Goal: Book appointment/travel/reservation

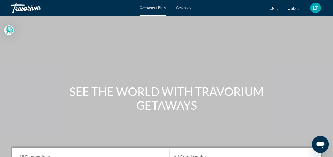
click at [178, 8] on span "Getaways" at bounding box center [184, 8] width 17 height 4
click at [182, 5] on div "Getaways Plus Getaways en English Español Français Italiano Português русский U…" at bounding box center [166, 8] width 333 height 14
click at [183, 7] on span "Getaways" at bounding box center [184, 8] width 17 height 4
click at [184, 7] on span "Getaways" at bounding box center [184, 8] width 17 height 4
click at [183, 6] on span "Getaways" at bounding box center [184, 8] width 17 height 4
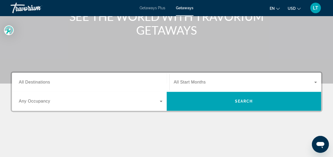
scroll to position [106, 0]
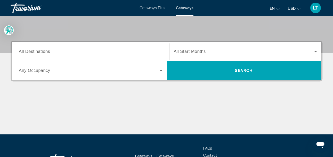
click at [34, 53] on span "All Destinations" at bounding box center [34, 51] width 31 height 5
click at [34, 53] on input "Destination All Destinations" at bounding box center [91, 52] width 144 height 6
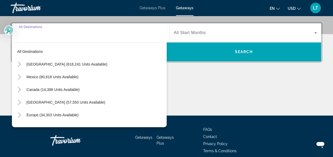
scroll to position [129, 0]
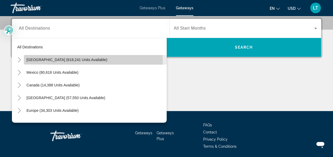
click at [38, 59] on span "[GEOGRAPHIC_DATA] (618,241 units available)" at bounding box center [66, 60] width 81 height 4
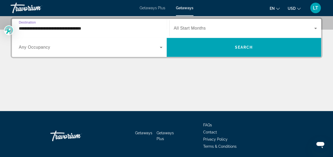
click at [50, 28] on input "**********" at bounding box center [91, 28] width 144 height 6
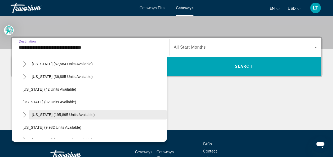
scroll to position [79, 0]
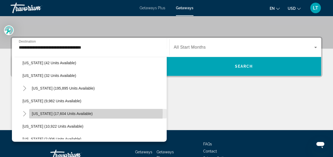
click at [40, 112] on span "[US_STATE] (17,604 units available)" at bounding box center [62, 114] width 61 height 4
type input "**********"
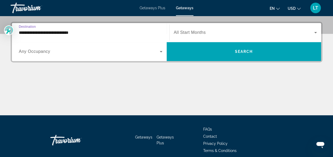
scroll to position [129, 0]
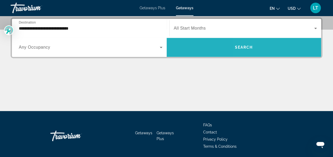
click at [247, 44] on span "Search widget" at bounding box center [244, 47] width 155 height 13
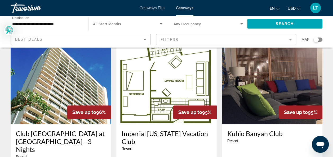
scroll to position [79, 0]
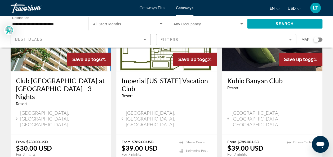
drag, startPoint x: 165, startPoint y: 96, endPoint x: 265, endPoint y: 94, distance: 100.1
click at [263, 95] on div "[GEOGRAPHIC_DATA] - This is an adults only resort [GEOGRAPHIC_DATA], [GEOGRAPHI…" at bounding box center [272, 102] width 100 height 63
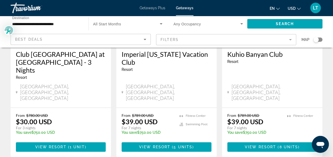
scroll to position [132, 0]
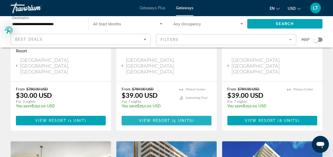
click at [151, 119] on span "View Resort" at bounding box center [154, 121] width 31 height 4
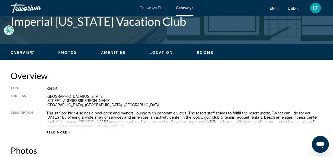
scroll to position [238, 0]
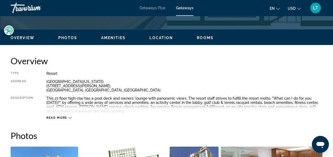
click at [71, 117] on div "Read more" at bounding box center [184, 112] width 276 height 15
click at [70, 116] on button "Read more" at bounding box center [58, 118] width 25 height 4
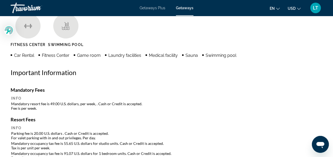
scroll to position [530, 0]
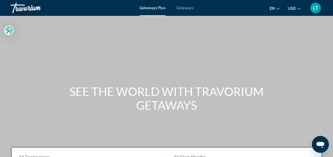
click at [185, 8] on span "Getaways" at bounding box center [184, 8] width 17 height 4
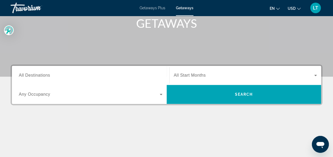
scroll to position [106, 0]
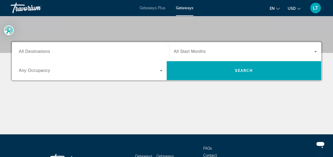
click at [47, 51] on span "All Destinations" at bounding box center [34, 51] width 31 height 5
click at [47, 51] on input "Destination All Destinations" at bounding box center [91, 52] width 144 height 6
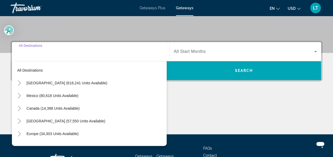
scroll to position [129, 0]
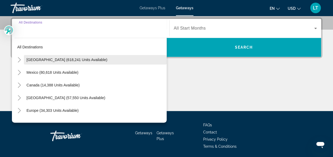
click at [51, 58] on span "[GEOGRAPHIC_DATA] (618,241 units available)" at bounding box center [66, 60] width 81 height 4
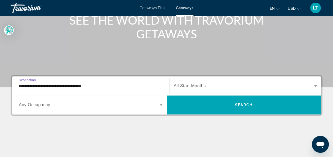
scroll to position [79, 0]
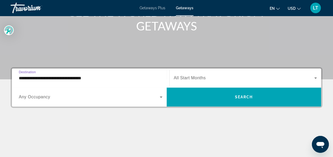
click at [55, 77] on input "**********" at bounding box center [91, 78] width 144 height 6
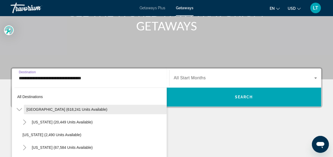
scroll to position [110, 0]
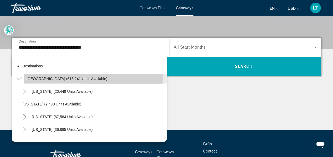
click at [54, 77] on span "[GEOGRAPHIC_DATA] (618,241 units available)" at bounding box center [66, 79] width 81 height 4
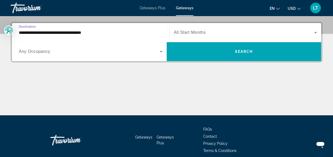
scroll to position [129, 0]
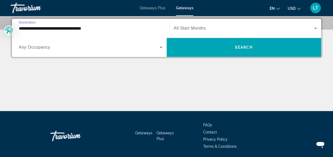
click at [65, 28] on input "**********" at bounding box center [91, 28] width 144 height 6
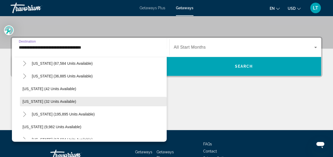
scroll to position [79, 0]
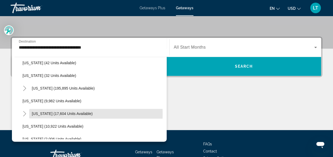
click at [42, 114] on span "[US_STATE] (17,604 units available)" at bounding box center [62, 114] width 61 height 4
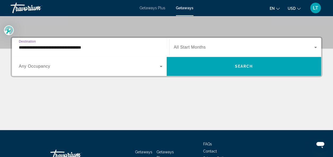
type input "**********"
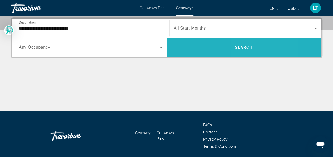
click at [243, 42] on span "Search widget" at bounding box center [244, 47] width 155 height 13
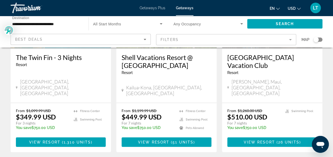
scroll to position [741, 0]
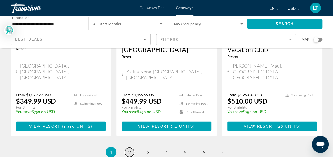
click at [129, 150] on span "2" at bounding box center [129, 153] width 3 height 6
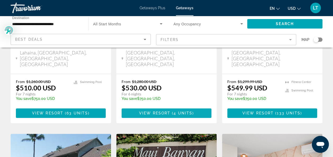
scroll to position [132, 0]
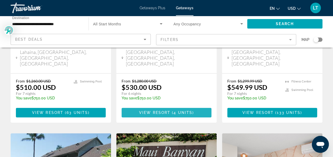
click at [161, 111] on span "View Resort" at bounding box center [154, 113] width 31 height 4
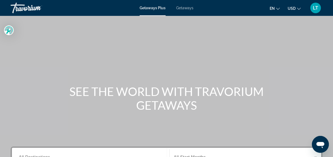
click at [184, 8] on span "Getaways" at bounding box center [184, 8] width 17 height 4
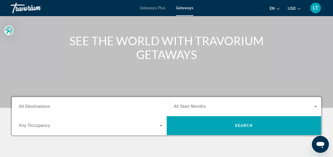
scroll to position [53, 0]
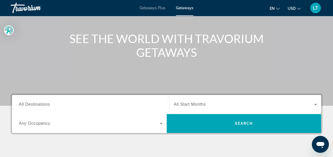
click at [40, 106] on span "All Destinations" at bounding box center [34, 104] width 31 height 5
click at [40, 106] on input "Destination All Destinations" at bounding box center [91, 105] width 144 height 6
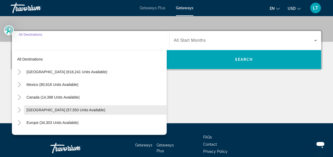
scroll to position [129, 0]
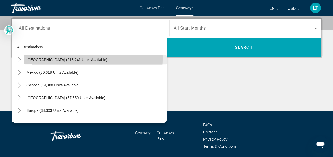
click at [64, 58] on span "[GEOGRAPHIC_DATA] (618,241 units available)" at bounding box center [66, 60] width 81 height 4
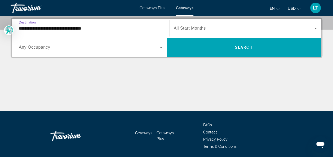
click at [50, 29] on input "**********" at bounding box center [91, 28] width 144 height 6
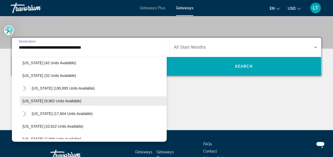
scroll to position [106, 0]
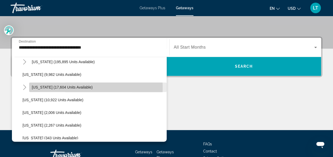
click at [46, 87] on span "[US_STATE] (17,604 units available)" at bounding box center [62, 87] width 61 height 4
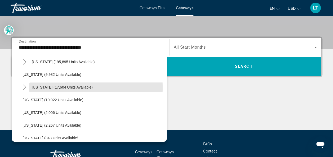
type input "**********"
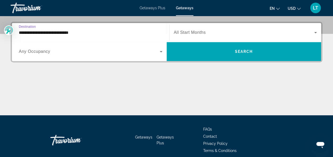
scroll to position [129, 0]
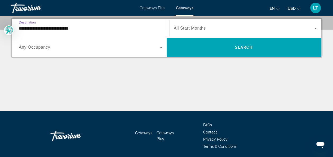
click at [47, 28] on input "**********" at bounding box center [91, 28] width 144 height 6
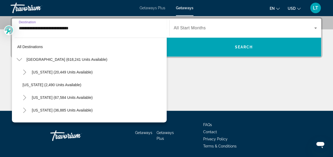
scroll to position [95, 0]
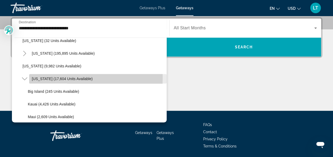
click at [47, 77] on span "[US_STATE] (17,604 units available)" at bounding box center [62, 79] width 61 height 4
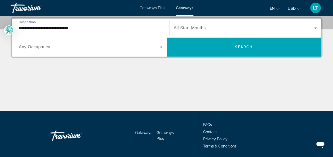
scroll to position [129, 0]
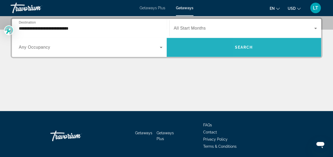
click at [249, 43] on span "Search widget" at bounding box center [244, 47] width 155 height 13
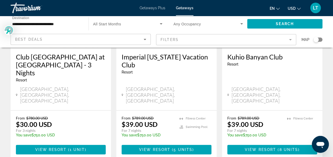
scroll to position [132, 0]
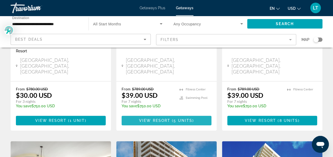
click at [164, 119] on span "View Resort" at bounding box center [154, 121] width 31 height 4
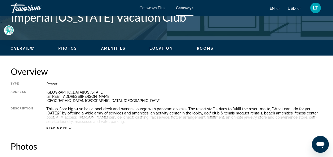
scroll to position [238, 0]
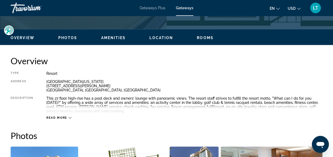
click at [70, 116] on div "Read more" at bounding box center [58, 117] width 25 height 3
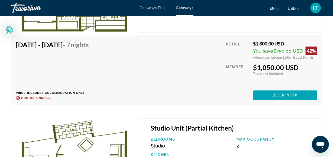
scroll to position [1112, 0]
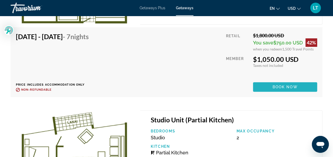
click at [272, 87] on span "Book now" at bounding box center [284, 87] width 25 height 4
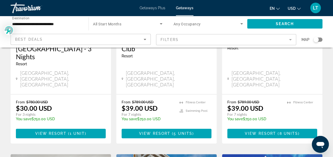
scroll to position [132, 0]
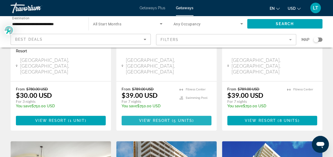
click at [167, 119] on span "View Resort" at bounding box center [154, 121] width 31 height 4
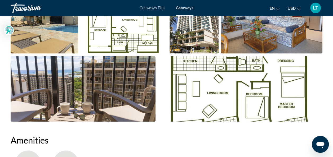
scroll to position [344, 0]
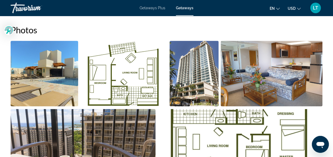
click at [127, 61] on img "Open full-screen image slider" at bounding box center [123, 74] width 87 height 66
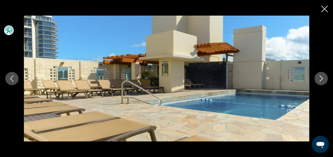
scroll to position [636, 0]
click at [321, 78] on icon "Next image" at bounding box center [321, 78] width 6 height 6
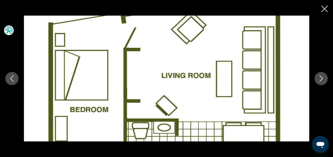
click at [319, 77] on icon "Next image" at bounding box center [321, 78] width 6 height 6
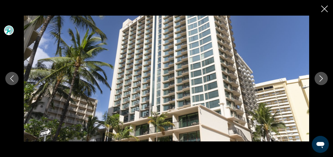
click at [318, 77] on icon "Next image" at bounding box center [321, 78] width 6 height 6
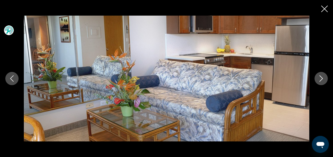
click at [316, 78] on button "Next image" at bounding box center [320, 78] width 13 height 13
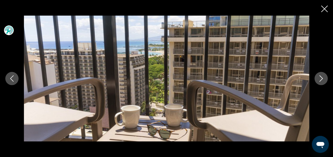
click at [314, 79] on div "prev next" at bounding box center [166, 79] width 333 height 126
click at [321, 79] on icon "Next image" at bounding box center [321, 78] width 6 height 6
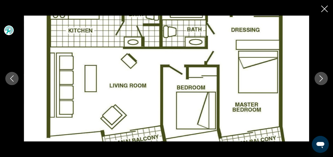
scroll to position [689, 0]
click at [321, 79] on icon "Next image" at bounding box center [321, 78] width 6 height 6
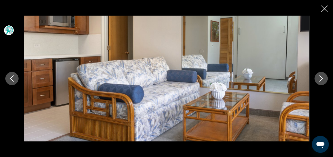
click at [321, 78] on icon "Next image" at bounding box center [321, 78] width 6 height 6
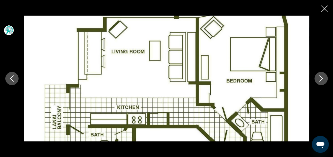
scroll to position [794, 0]
click at [323, 78] on icon "Next image" at bounding box center [321, 78] width 6 height 6
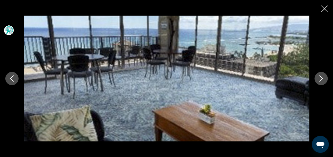
click at [326, 8] on icon "Close slideshow" at bounding box center [324, 9] width 7 height 7
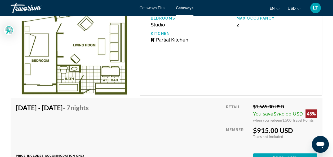
scroll to position [1033, 0]
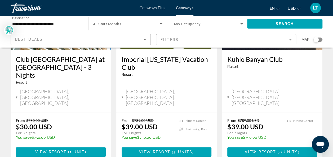
scroll to position [106, 0]
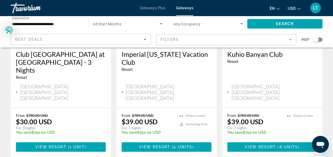
click at [61, 64] on h3 "Club [GEOGRAPHIC_DATA] at [GEOGRAPHIC_DATA] - 3 Nights" at bounding box center [61, 62] width 90 height 24
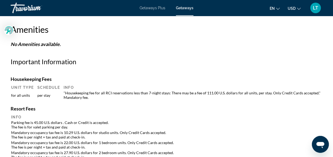
scroll to position [530, 0]
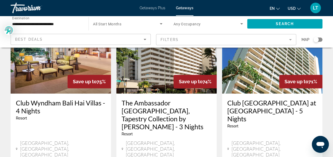
scroll to position [291, 0]
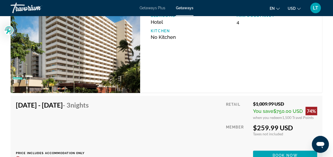
scroll to position [976, 0]
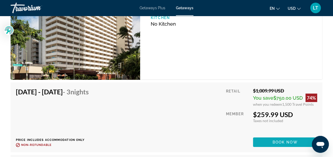
click at [269, 139] on span "Main content" at bounding box center [285, 142] width 64 height 13
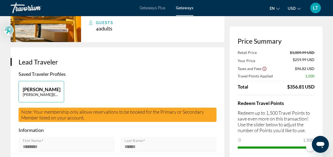
scroll to position [106, 0]
